Goal: Task Accomplishment & Management: Complete application form

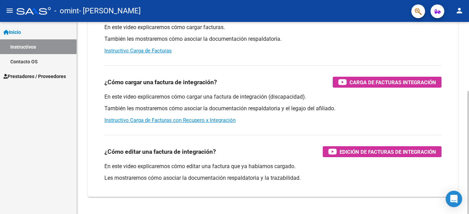
scroll to position [108, 0]
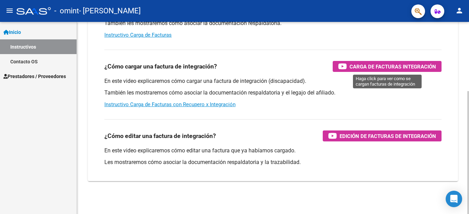
click at [406, 63] on span "Carga de Facturas Integración" at bounding box center [392, 66] width 86 height 9
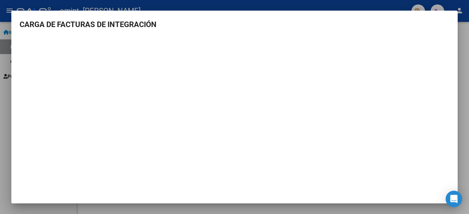
click at [467, 155] on div at bounding box center [234, 107] width 469 height 214
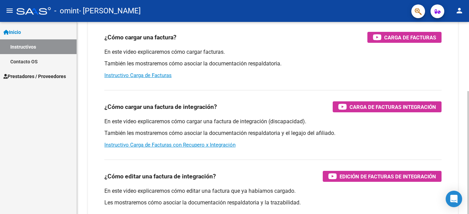
scroll to position [0, 0]
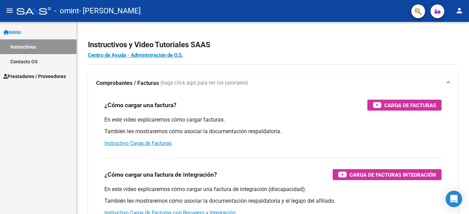
click at [14, 141] on div "Inicio Instructivos Contacto OS Prestadores / Proveedores Facturas - Listado/Ca…" at bounding box center [38, 118] width 77 height 192
click at [27, 32] on link "Inicio" at bounding box center [38, 32] width 77 height 15
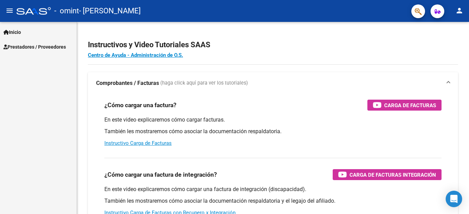
click at [29, 46] on span "Prestadores / Proveedores" at bounding box center [34, 47] width 62 height 8
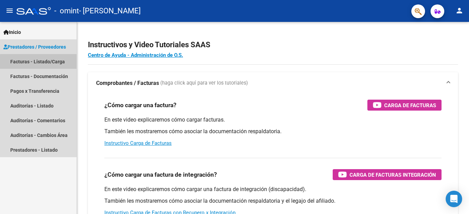
click at [55, 63] on link "Facturas - Listado/Carga" at bounding box center [38, 61] width 77 height 15
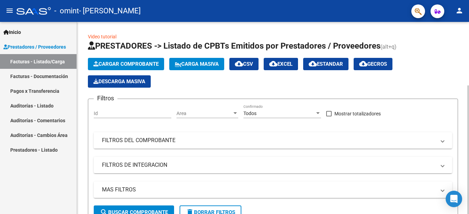
click at [120, 65] on span "Cargar Comprobante" at bounding box center [125, 64] width 65 height 6
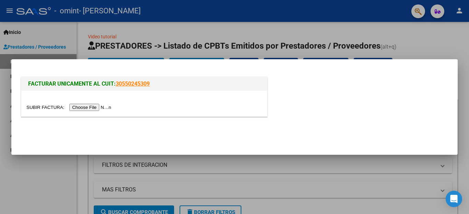
click at [89, 108] on input "file" at bounding box center [69, 107] width 87 height 7
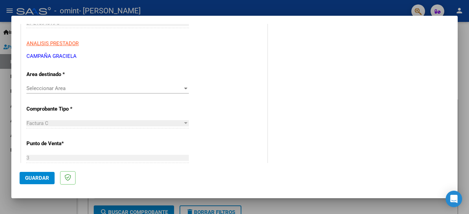
scroll to position [137, 0]
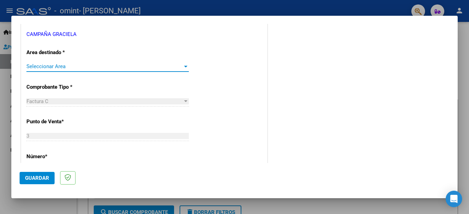
click at [184, 66] on div at bounding box center [185, 67] width 3 height 2
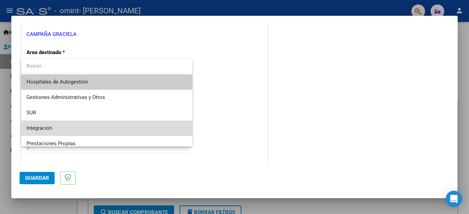
click at [115, 129] on span "Integración" at bounding box center [106, 128] width 160 height 15
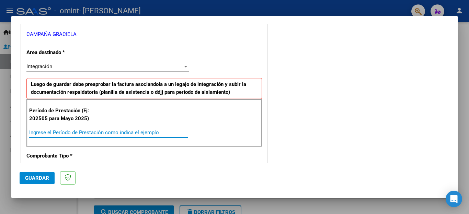
click at [155, 131] on input "Ingrese el Período de Prestación como indica el ejemplo" at bounding box center [108, 133] width 159 height 6
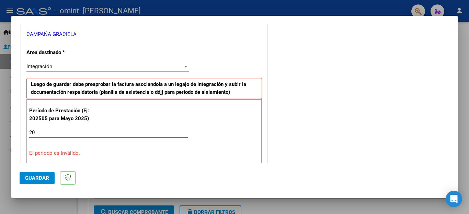
type input "2"
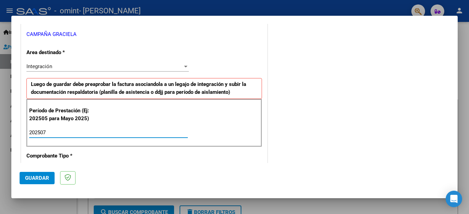
type input "202507"
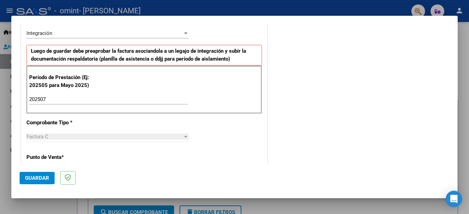
scroll to position [172, 0]
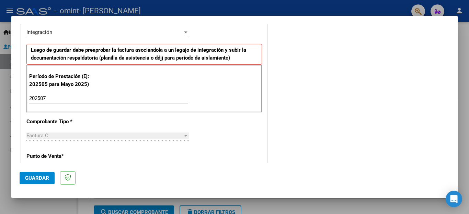
click at [184, 136] on div at bounding box center [185, 136] width 3 height 2
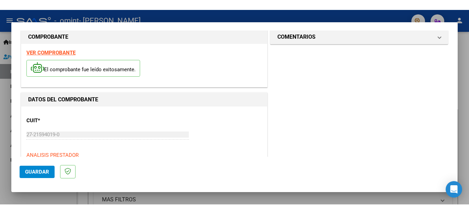
scroll to position [0, 0]
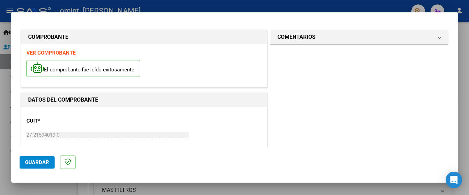
click at [441, 15] on mat-dialog-container "COMPROBANTE VER COMPROBANTE El comprobante fue leído exitosamente. DATOS DEL CO…" at bounding box center [234, 97] width 446 height 170
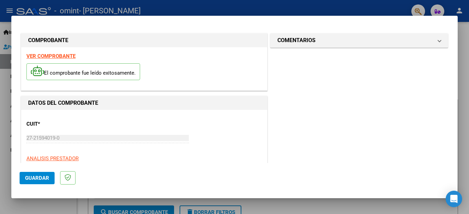
click at [390, 4] on div at bounding box center [234, 107] width 469 height 214
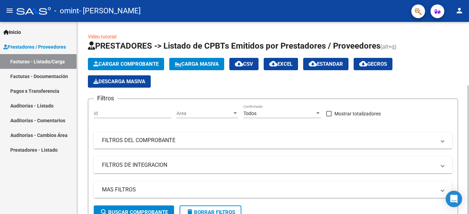
click at [155, 64] on span "Cargar Comprobante" at bounding box center [125, 64] width 65 height 6
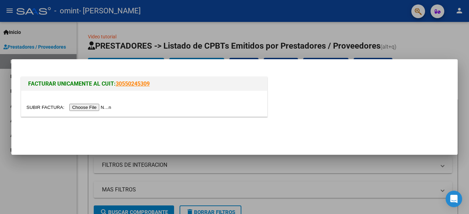
click at [95, 106] on input "file" at bounding box center [69, 107] width 87 height 7
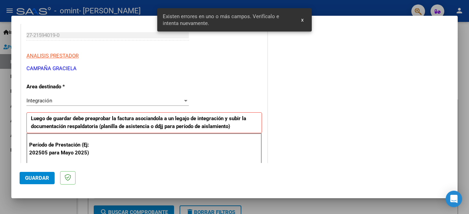
scroll to position [172, 0]
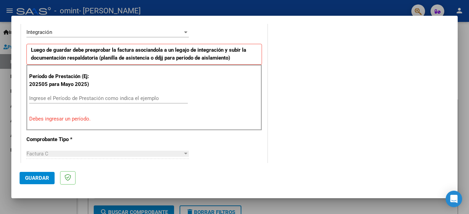
click at [54, 98] on input "Ingrese el Período de Prestación como indica el ejemplo" at bounding box center [108, 98] width 159 height 6
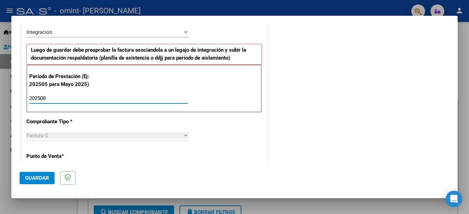
type input "202508"
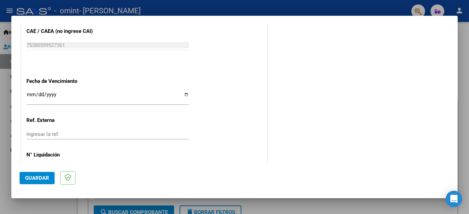
scroll to position [456, 0]
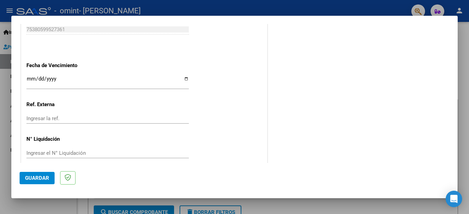
click at [37, 178] on span "Guardar" at bounding box center [37, 178] width 24 height 6
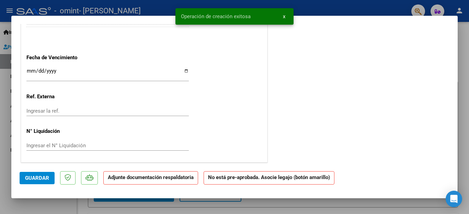
scroll to position [0, 0]
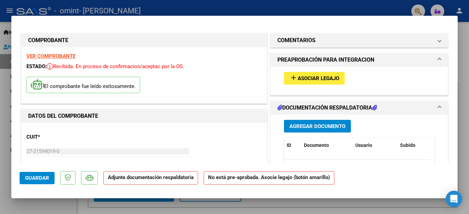
click at [309, 78] on span "Asociar Legajo" at bounding box center [318, 78] width 42 height 6
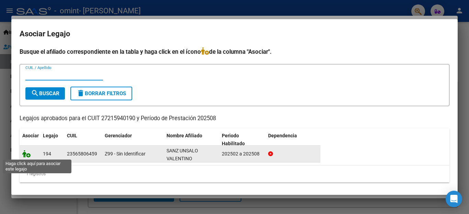
click at [24, 154] on icon at bounding box center [26, 154] width 8 height 8
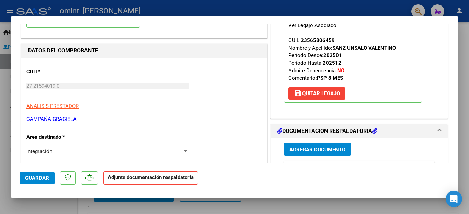
scroll to position [172, 0]
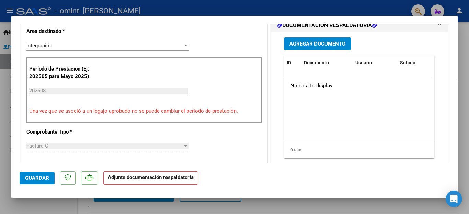
click at [323, 46] on span "Agregar Documento" at bounding box center [317, 44] width 56 height 6
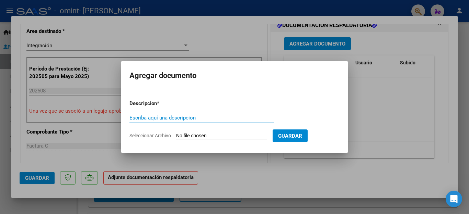
click at [198, 119] on input "Escriba aquí una descripcion" at bounding box center [201, 118] width 145 height 6
type input "planilla agosto 2025"
click at [161, 136] on span "Seleccionar Archivo" at bounding box center [150, 135] width 42 height 5
click at [176, 136] on input "Seleccionar Archivo" at bounding box center [221, 136] width 91 height 7
type input "C:\fakepath\planilla [DATE] VSU.pdf"
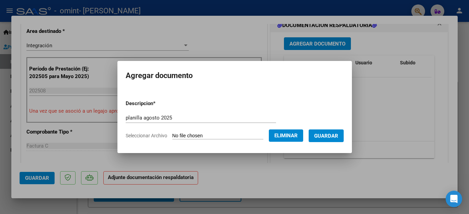
click at [323, 139] on span "Guardar" at bounding box center [326, 136] width 24 height 6
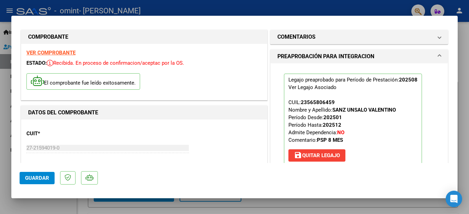
scroll to position [0, 0]
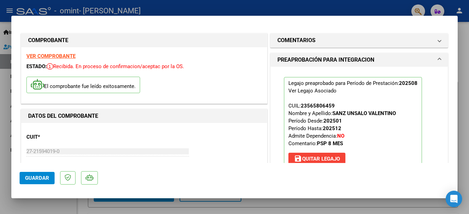
click at [31, 177] on span "Guardar" at bounding box center [37, 178] width 24 height 6
click at [5, 5] on div at bounding box center [234, 107] width 469 height 214
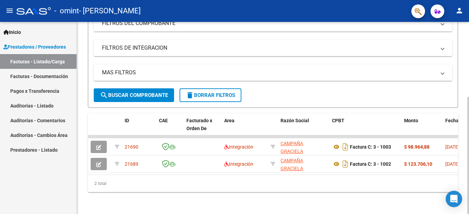
scroll to position [123, 0]
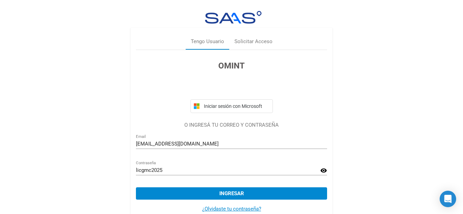
scroll to position [15, 0]
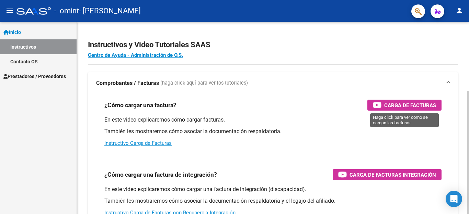
click at [397, 105] on span "Carga de Facturas" at bounding box center [410, 105] width 52 height 9
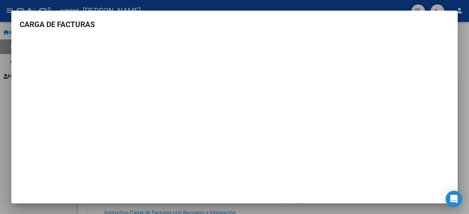
click at [461, 82] on div at bounding box center [234, 107] width 469 height 214
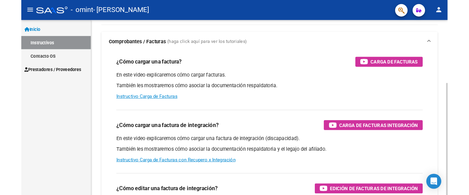
scroll to position [69, 0]
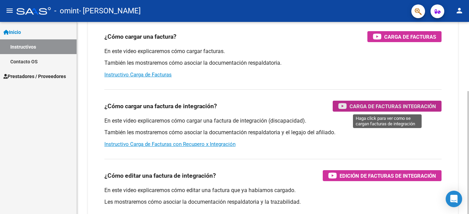
click at [377, 105] on span "Carga de Facturas Integración" at bounding box center [392, 106] width 86 height 9
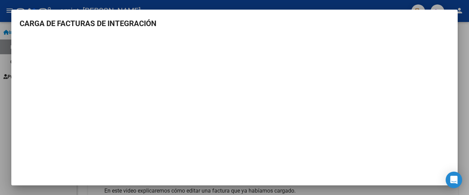
click at [32, 16] on mat-dialog-container "CARGA DE FACTURAS DE INTEGRACIÓN" at bounding box center [234, 97] width 446 height 175
click at [445, 14] on mat-dialog-container "CARGA DE FACTURAS DE INTEGRACIÓN" at bounding box center [234, 97] width 446 height 175
click at [449, 2] on div at bounding box center [234, 97] width 469 height 195
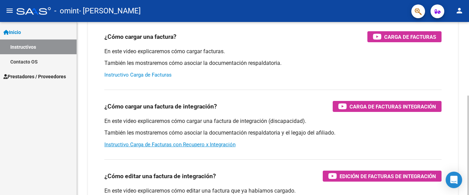
click at [136, 76] on link "Instructivo Carga de Facturas" at bounding box center [137, 75] width 67 height 6
click at [49, 79] on span "Prestadores / Proveedores" at bounding box center [34, 77] width 62 height 8
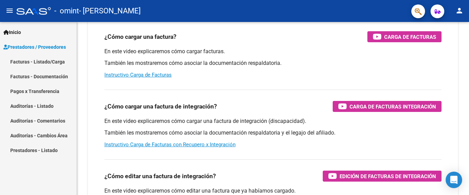
click at [58, 61] on link "Facturas - Listado/Carga" at bounding box center [38, 61] width 77 height 15
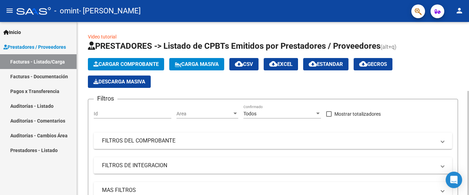
click at [140, 66] on span "Cargar Comprobante" at bounding box center [125, 64] width 65 height 6
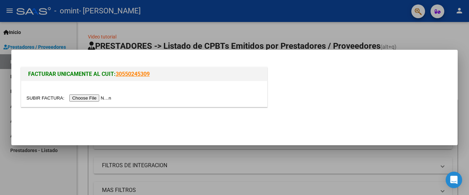
click at [84, 96] on input "file" at bounding box center [69, 97] width 87 height 7
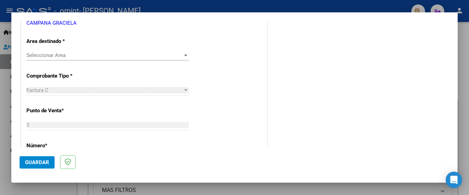
scroll to position [125, 0]
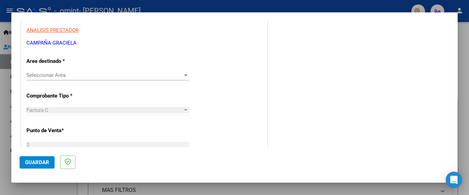
click at [184, 77] on div at bounding box center [186, 74] width 6 height 5
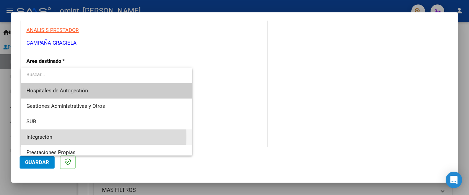
click at [57, 137] on span "Integración" at bounding box center [106, 136] width 160 height 15
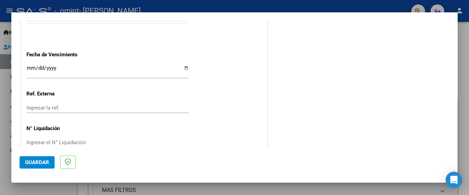
scroll to position [469, 0]
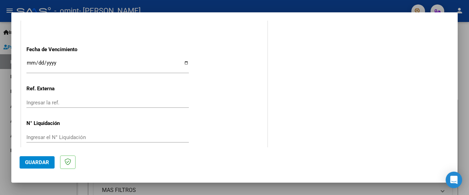
click at [44, 162] on span "Guardar" at bounding box center [37, 162] width 24 height 6
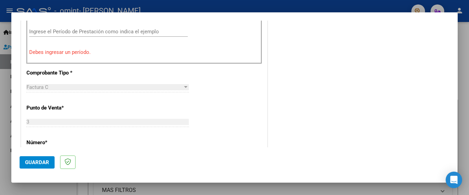
scroll to position [212, 0]
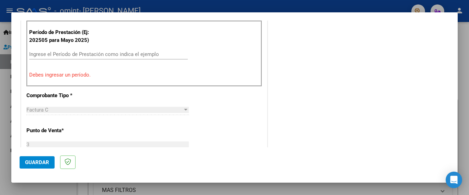
click at [132, 53] on input "Ingrese el Período de Prestación como indica el ejemplo" at bounding box center [108, 54] width 159 height 6
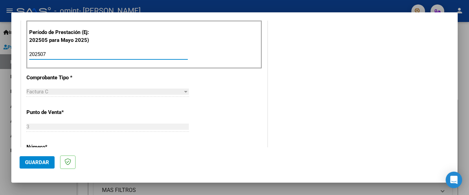
type input "202507"
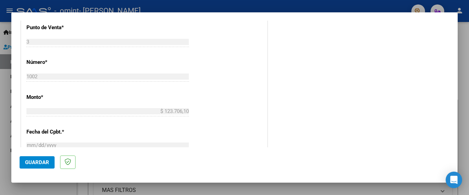
scroll to position [126, 0]
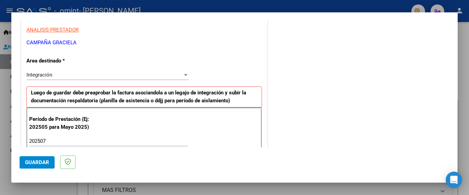
click at [32, 160] on span "Guardar" at bounding box center [37, 162] width 24 height 6
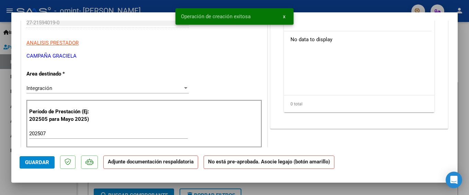
scroll to position [0, 0]
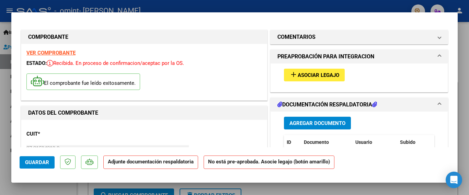
click at [291, 76] on mat-icon "add" at bounding box center [293, 74] width 8 height 8
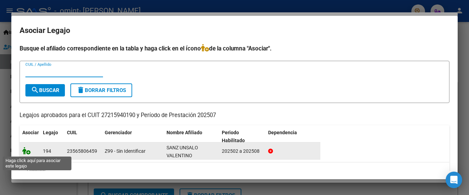
click at [28, 152] on icon at bounding box center [26, 151] width 8 height 8
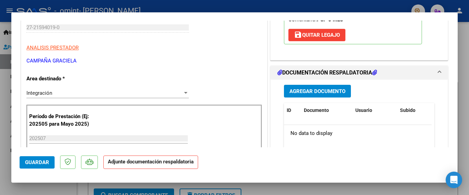
scroll to position [137, 0]
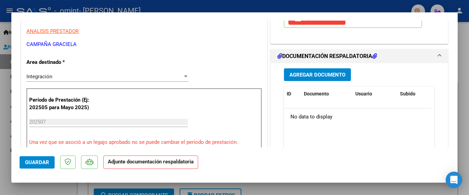
click at [321, 79] on button "Agregar Documento" at bounding box center [317, 74] width 67 height 13
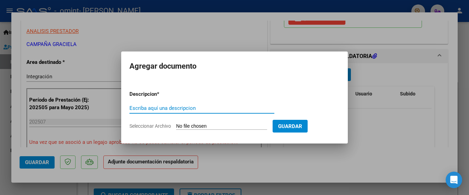
click at [196, 110] on input "Escriba aquí una descripcion" at bounding box center [201, 108] width 145 height 6
type input "Planilla de asistencia julio 2025"
click at [157, 126] on span "Seleccionar Archivo" at bounding box center [150, 125] width 42 height 5
click at [176, 126] on input "Seleccionar Archivo" at bounding box center [221, 126] width 91 height 7
type input "C:\fakepath\planilla julio 2025 VSUpdf.pdf"
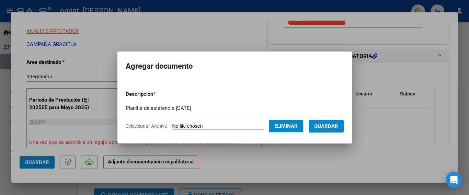
click at [332, 124] on span "Guardar" at bounding box center [326, 126] width 24 height 6
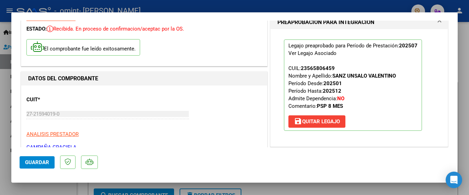
scroll to position [0, 0]
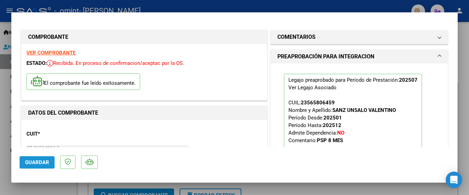
click at [38, 166] on button "Guardar" at bounding box center [37, 162] width 35 height 12
